Goal: Task Accomplishment & Management: Use online tool/utility

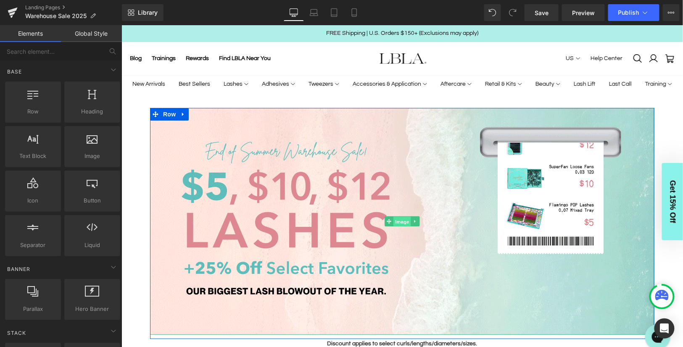
click at [398, 221] on span "Image" at bounding box center [402, 221] width 18 height 10
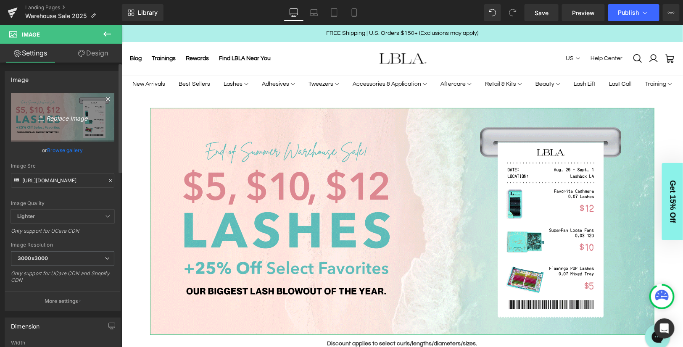
click at [60, 118] on icon "Replace Image" at bounding box center [62, 117] width 67 height 11
type input "C:\fakepath\PROBanner_COLLECTION_WarehouseSale2025_VG.gif"
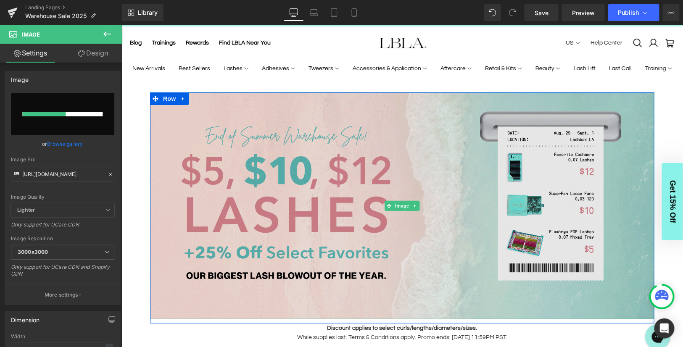
scroll to position [17, 0]
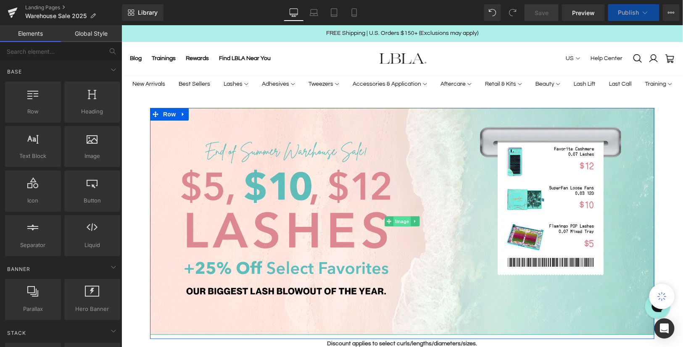
click at [400, 220] on span "Image" at bounding box center [402, 221] width 18 height 10
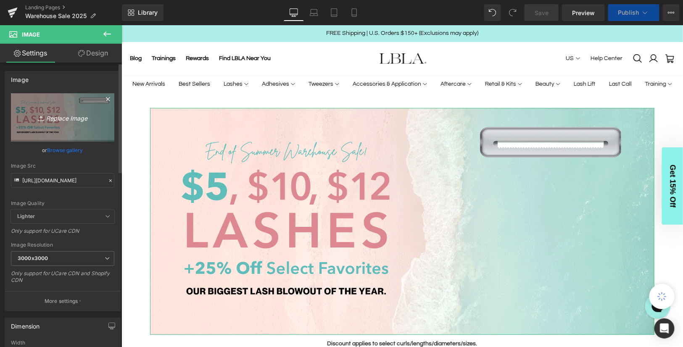
click at [67, 116] on icon "Replace Image" at bounding box center [62, 117] width 67 height 11
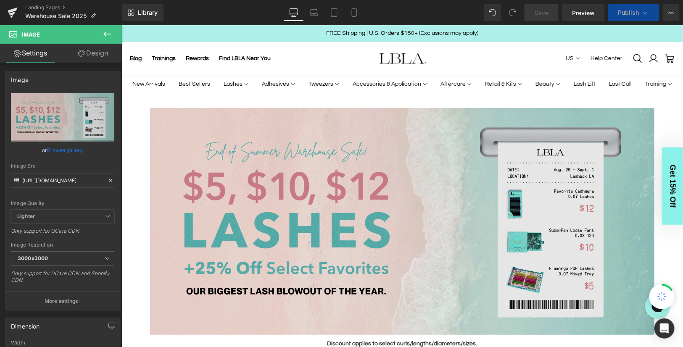
type input "C:\fakepath\PROBanner_COLLECTION_WarehouseSale2025_VG.gif"
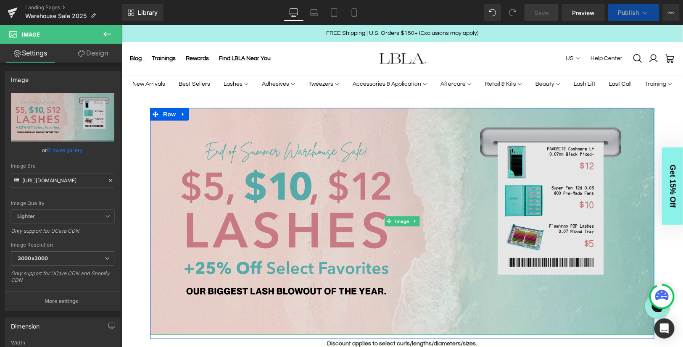
type input "https://ucarecdn.com/50cbbbc5-58d4-4e9c-b6f7-6e96566f53c8/PROBanner_COLLECTION_…"
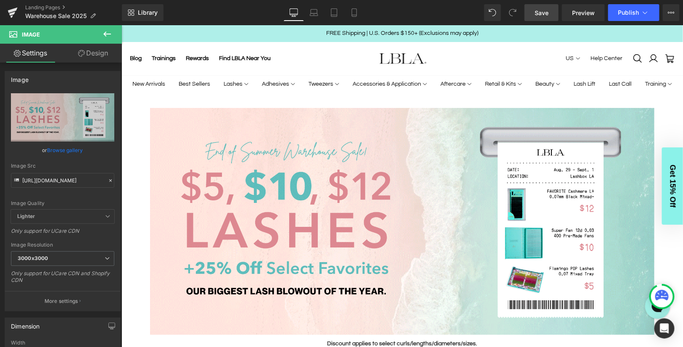
click at [542, 12] on span "Save" at bounding box center [541, 12] width 14 height 9
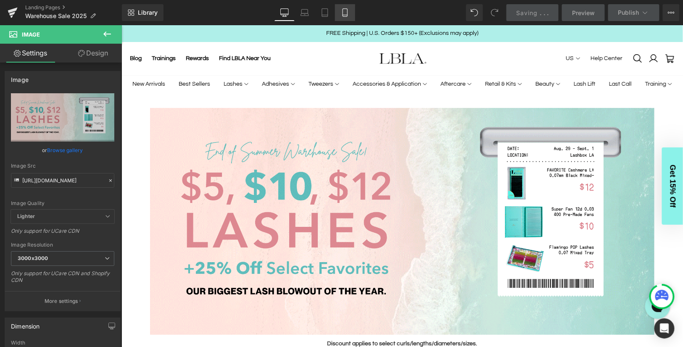
click at [342, 9] on icon at bounding box center [345, 12] width 8 height 8
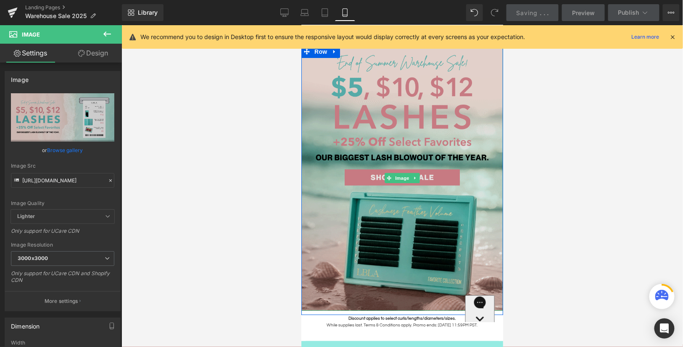
scroll to position [82, 0]
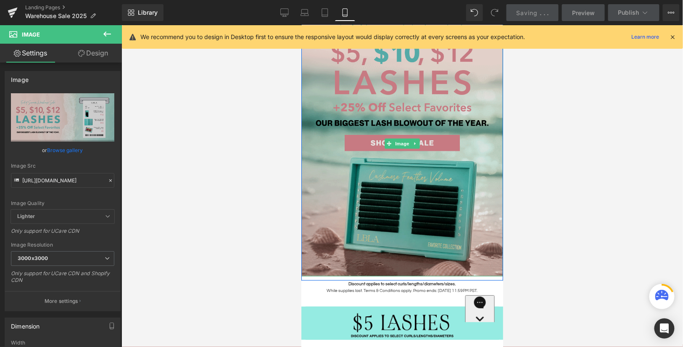
click at [403, 160] on img at bounding box center [402, 144] width 202 height 266
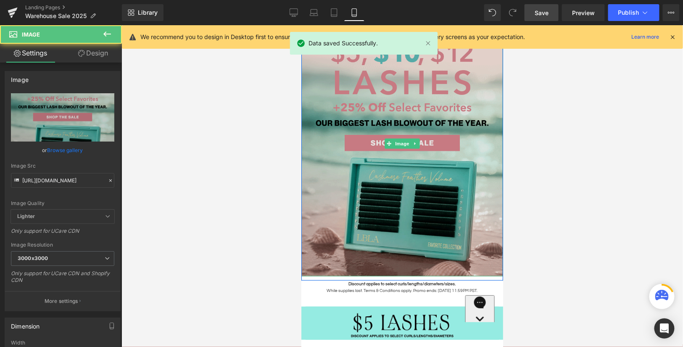
click at [399, 136] on img at bounding box center [402, 144] width 202 height 266
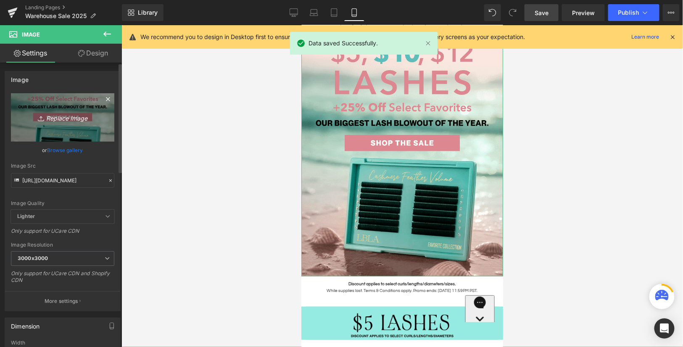
click at [57, 116] on icon "Replace Image" at bounding box center [62, 117] width 67 height 11
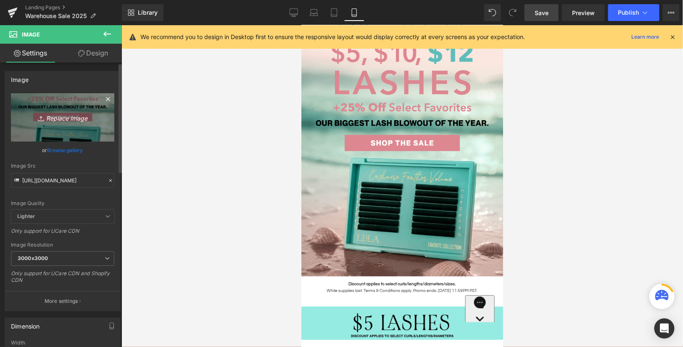
type input "C:\fakepath\PROBanner_MOBILE_WarehouseSale2025 (1).gif"
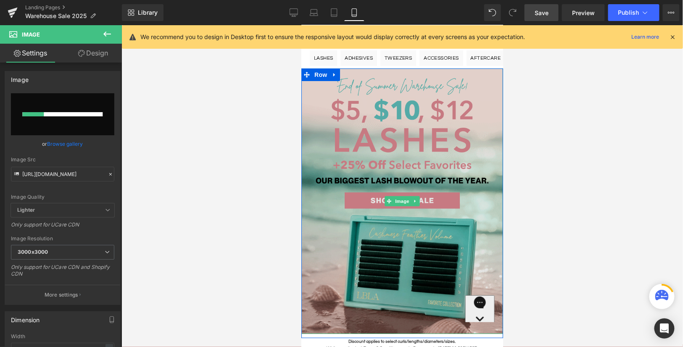
scroll to position [24, 0]
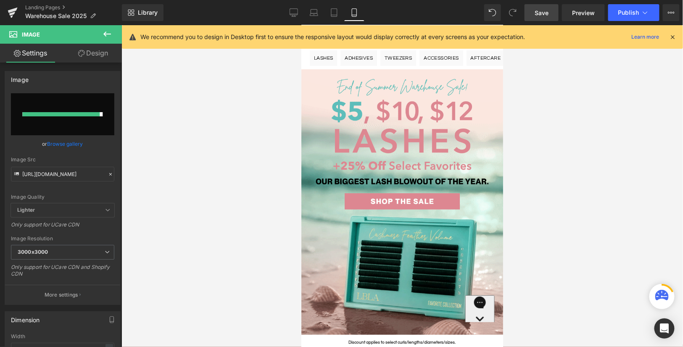
type input "https://ucarecdn.com/ac382648-e8fd-4de2-a374-8e777075b0ad/PROBanner_MOBILE_Ware…"
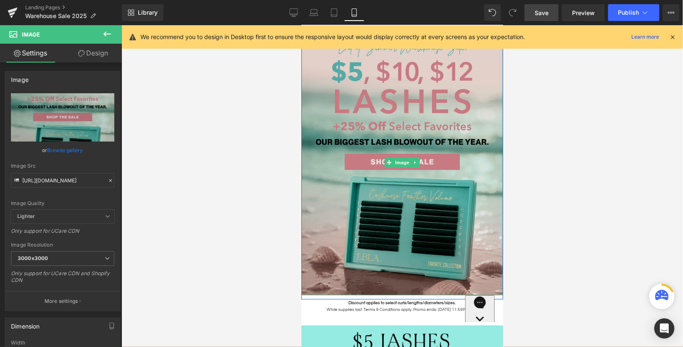
scroll to position [65, 0]
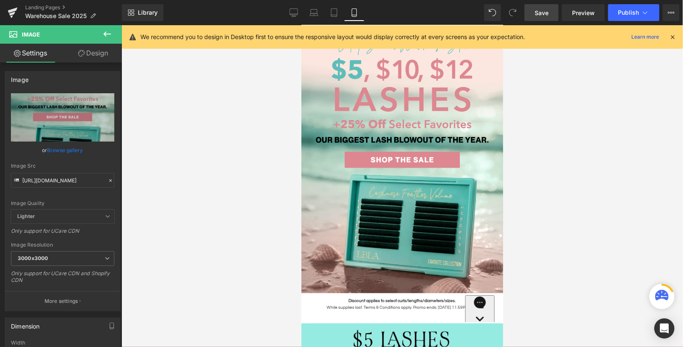
click at [541, 12] on span "Save" at bounding box center [541, 12] width 14 height 9
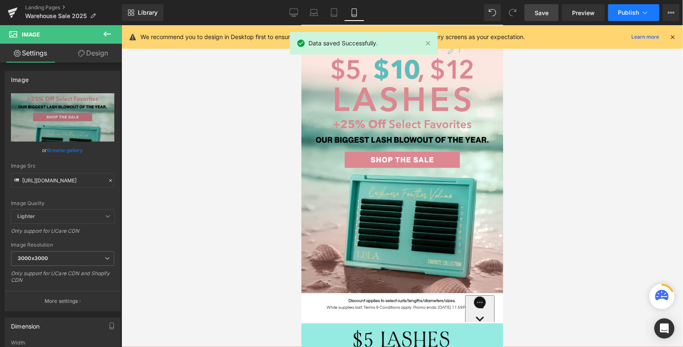
click at [632, 15] on span "Publish" at bounding box center [628, 12] width 21 height 7
